Goal: Information Seeking & Learning: Check status

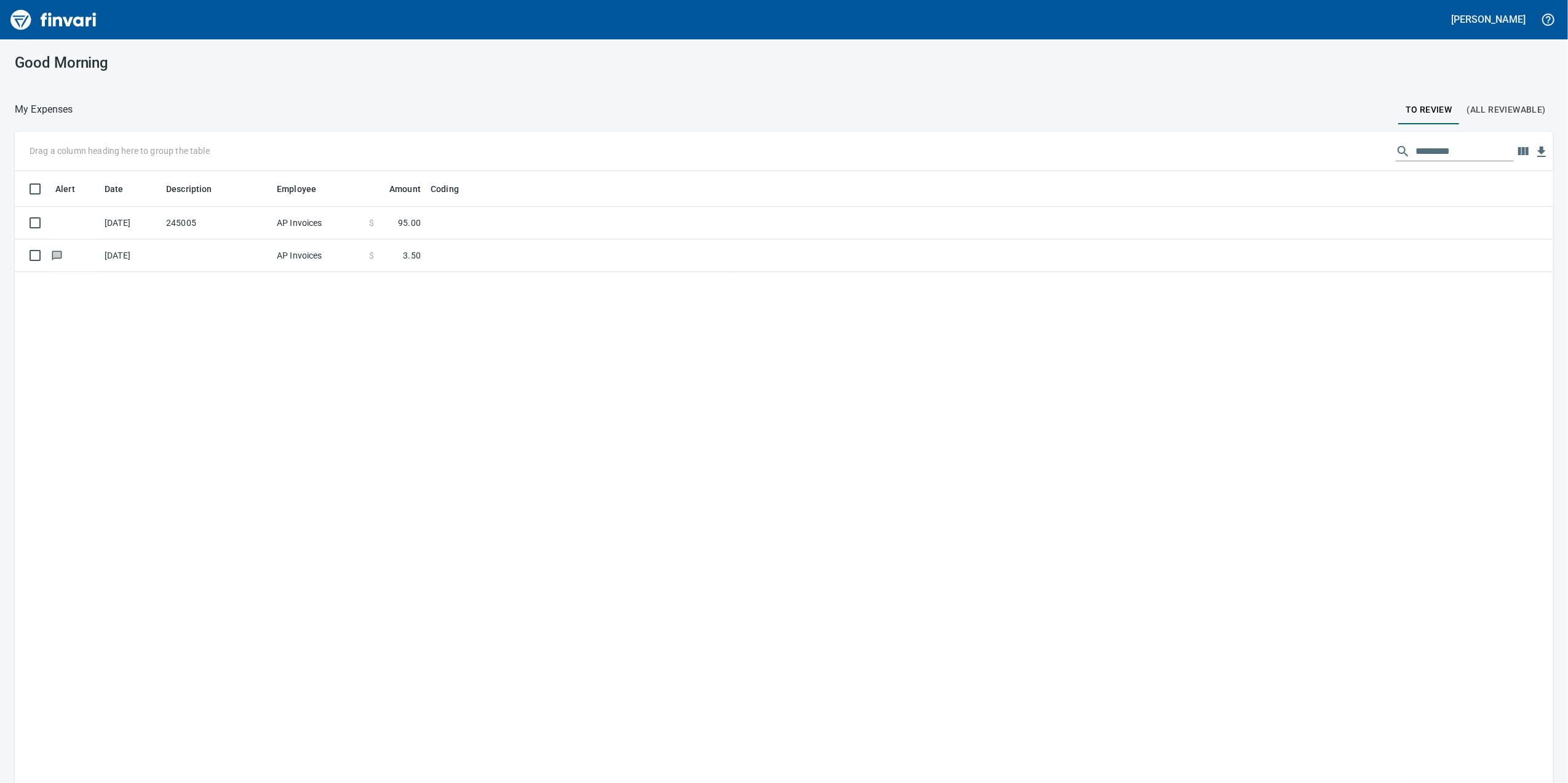
scroll to position [635, 1514]
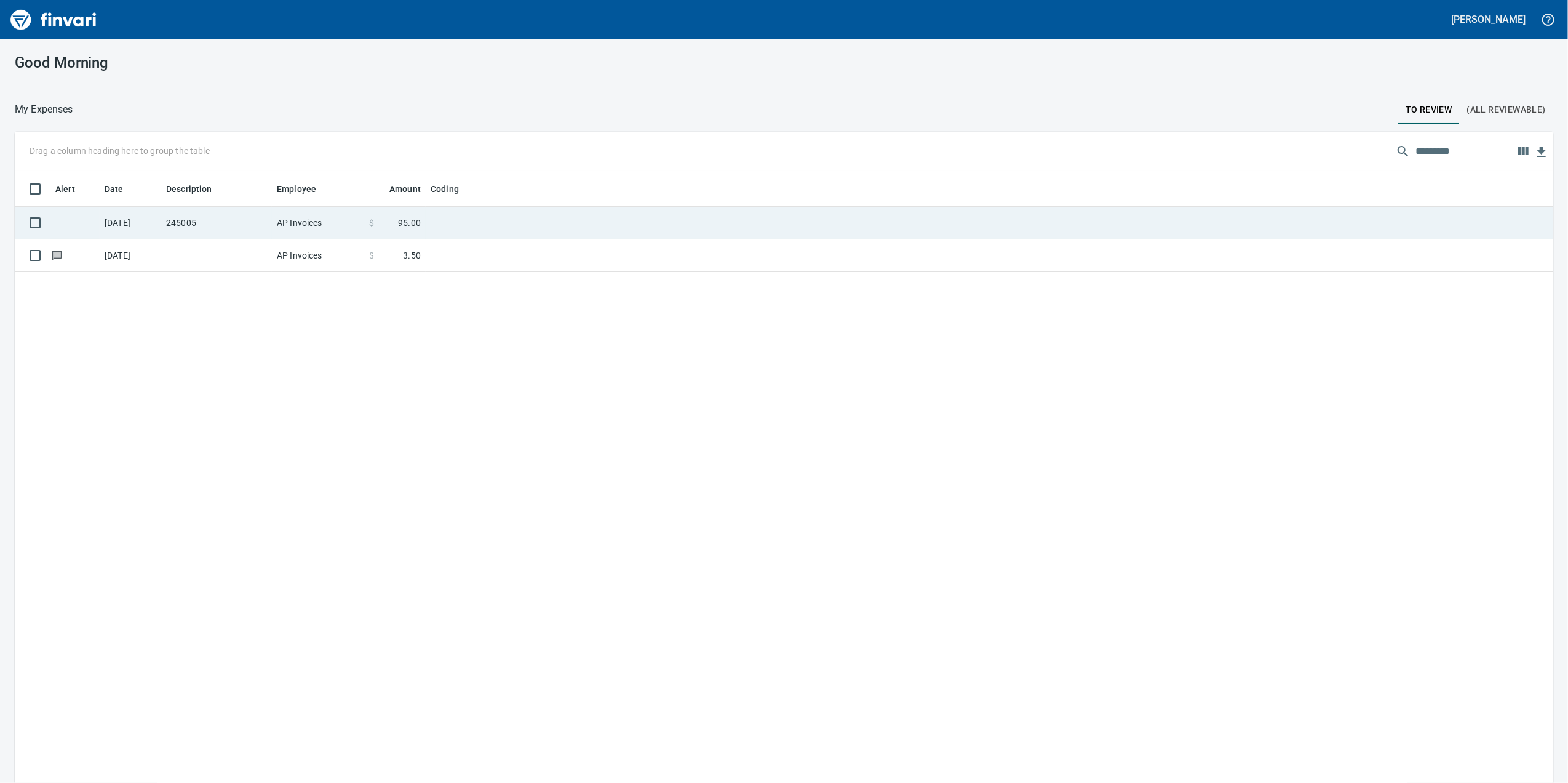
click at [394, 214] on td "$ 95.00" at bounding box center [395, 223] width 62 height 33
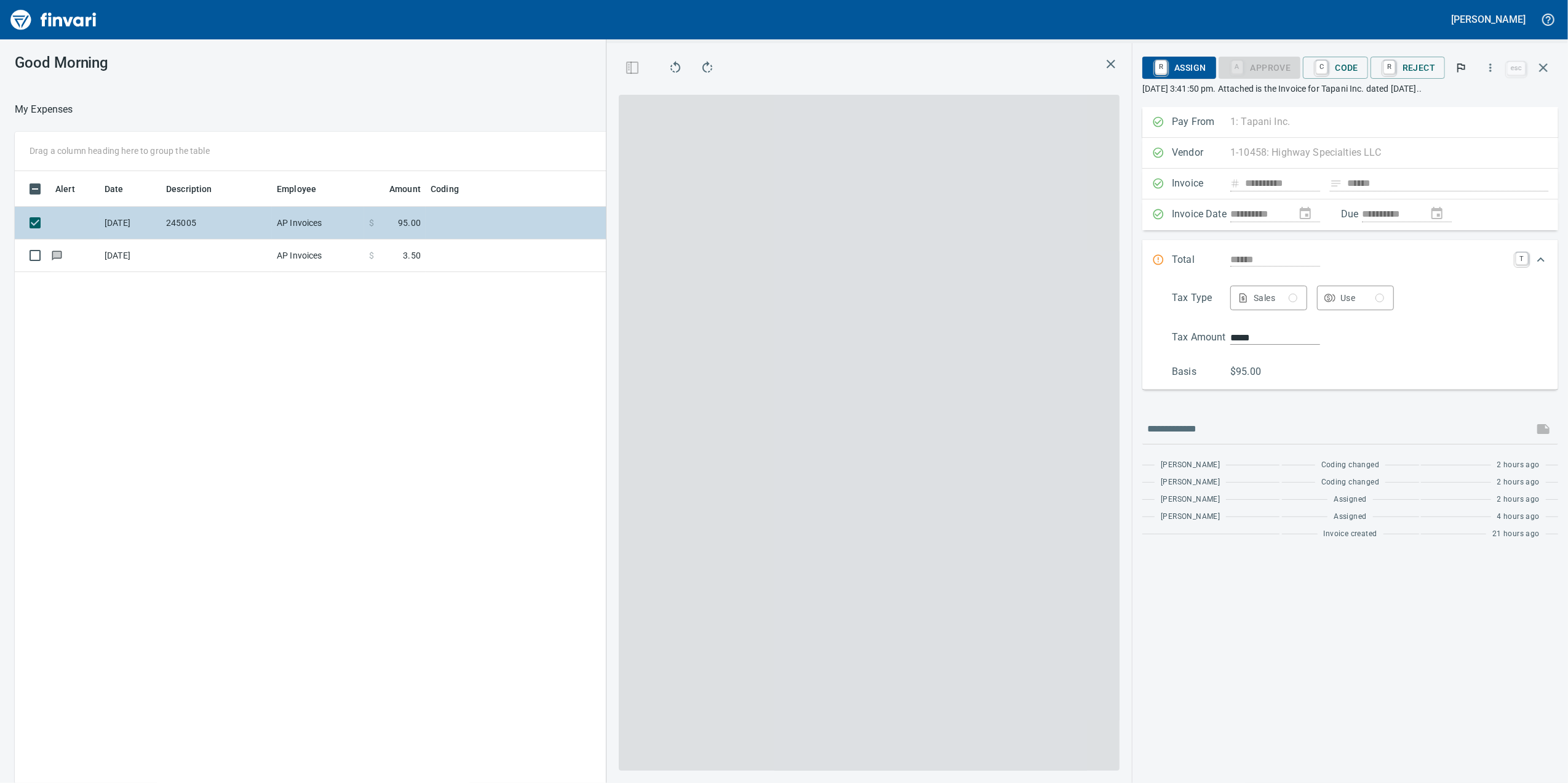
scroll to position [635, 1207]
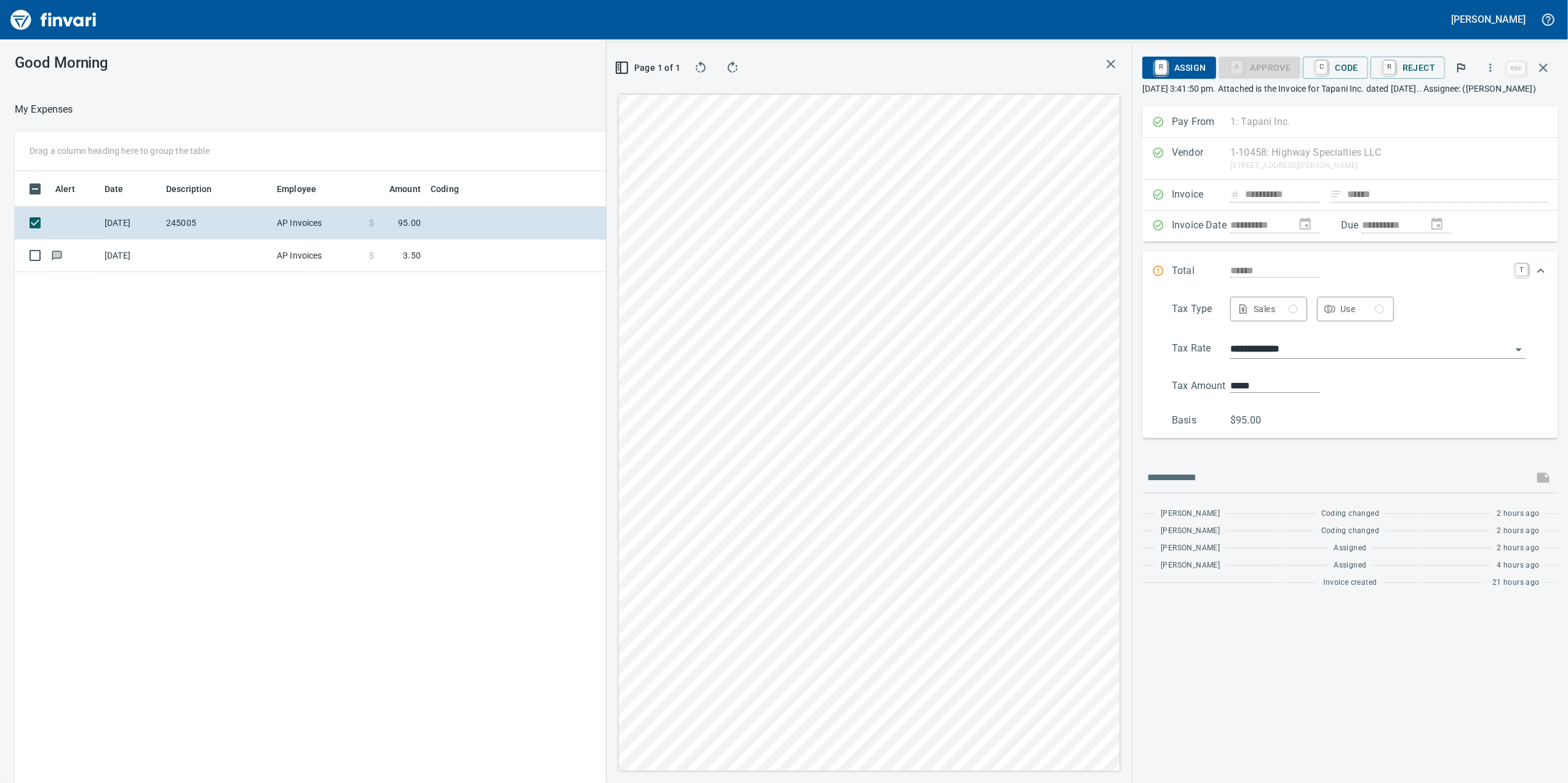
click at [485, 116] on div at bounding box center [582, 110] width 1017 height 30
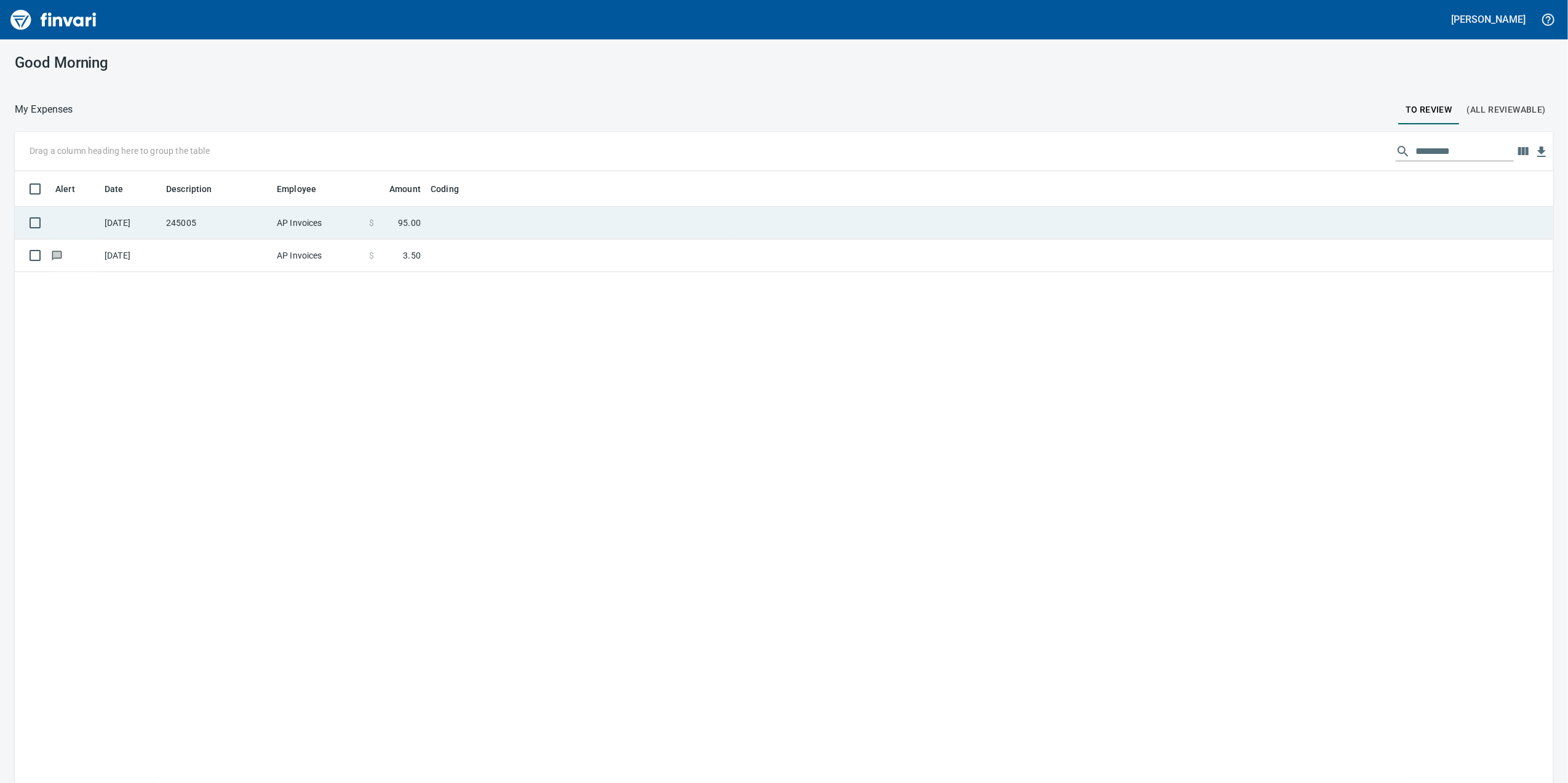
scroll to position [635, 1514]
